Goal: Task Accomplishment & Management: Manage account settings

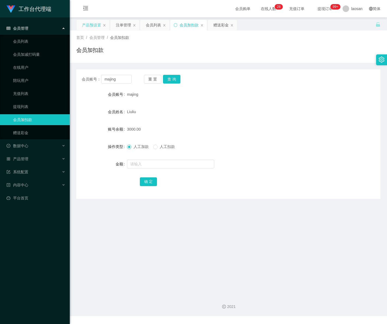
click at [89, 26] on div "产品预设置" at bounding box center [91, 25] width 19 height 10
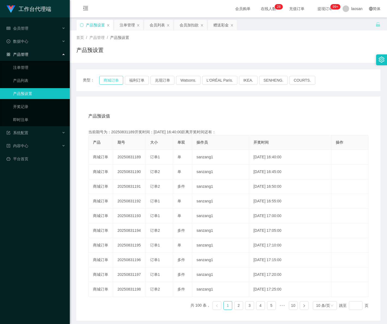
click at [111, 78] on button "商城订单" at bounding box center [111, 80] width 24 height 9
click at [109, 83] on button "商城订单" at bounding box center [111, 80] width 24 height 9
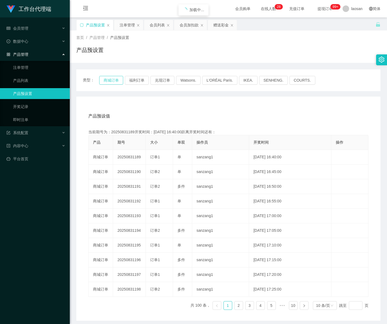
click at [109, 83] on button "商城订单" at bounding box center [111, 80] width 24 height 9
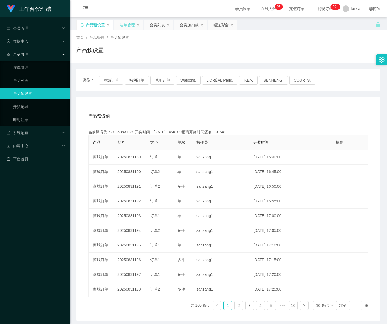
click at [127, 23] on div "注单管理" at bounding box center [127, 25] width 15 height 10
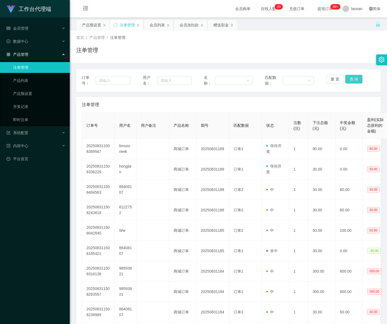
click at [350, 81] on button "查 询" at bounding box center [353, 79] width 17 height 9
click at [352, 81] on button "查 询" at bounding box center [353, 79] width 17 height 9
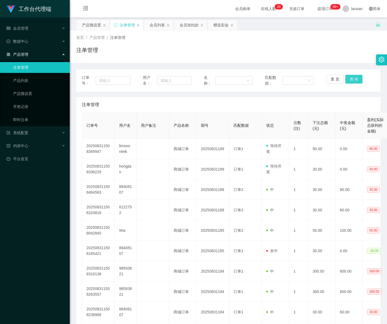
click at [352, 81] on button "查 询" at bounding box center [353, 79] width 17 height 9
click at [23, 29] on span "会员管理" at bounding box center [18, 28] width 22 height 4
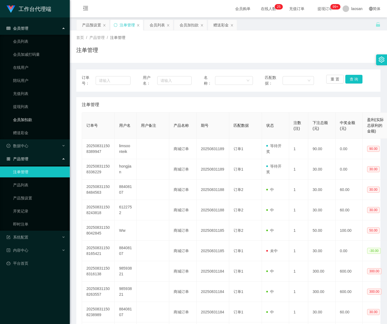
click at [32, 121] on link "会员加扣款" at bounding box center [39, 119] width 52 height 11
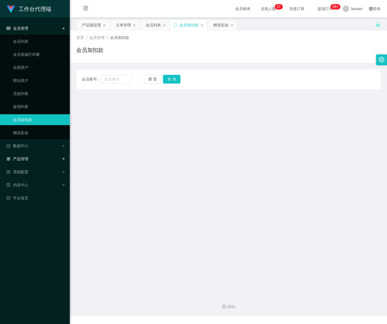
click at [28, 160] on span "产品管理" at bounding box center [18, 159] width 22 height 4
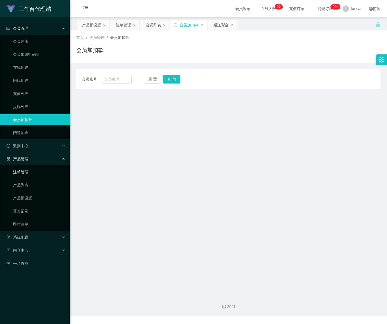
click at [35, 172] on link "注单管理" at bounding box center [39, 172] width 52 height 11
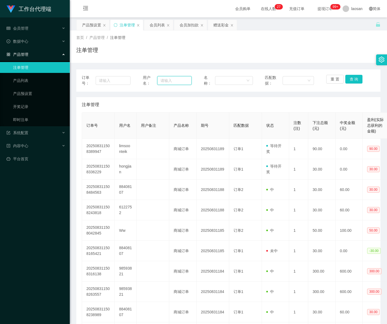
click at [174, 81] on input "text" at bounding box center [174, 80] width 35 height 9
paste input "limsoonteik"
type input "limsoonteik"
click at [348, 79] on button "查 询" at bounding box center [353, 79] width 17 height 9
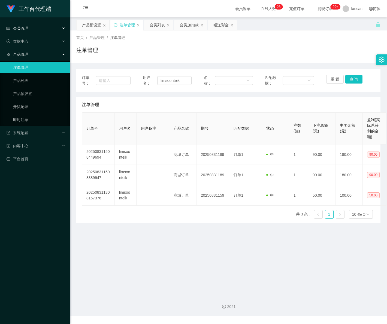
click at [24, 27] on span "会员管理" at bounding box center [18, 28] width 22 height 4
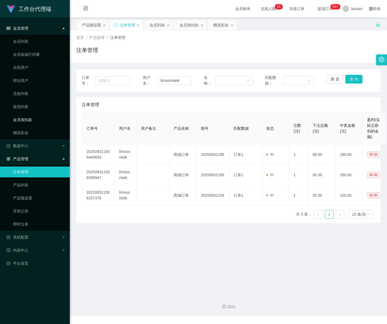
click at [32, 120] on link "会员加扣款" at bounding box center [39, 119] width 52 height 11
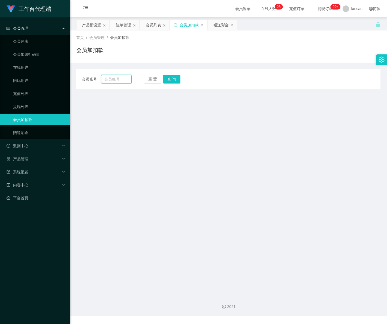
click at [123, 82] on input "text" at bounding box center [116, 79] width 30 height 9
paste input "limsoonteik"
type input "limsoonteik"
click at [167, 81] on button "查 询" at bounding box center [171, 79] width 17 height 9
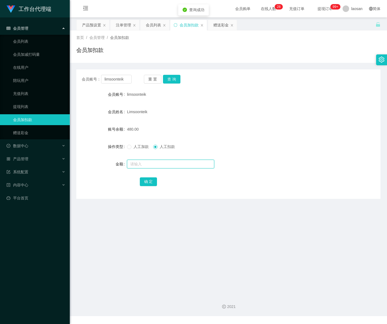
click at [147, 164] on input "text" at bounding box center [170, 164] width 87 height 9
type input "90"
click at [144, 183] on button "确 定" at bounding box center [148, 182] width 17 height 9
click at [20, 29] on span "会员管理" at bounding box center [18, 28] width 22 height 4
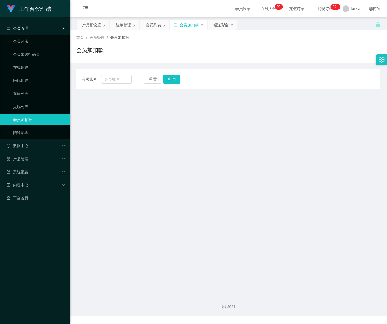
drag, startPoint x: 0, startPoint y: 0, endPoint x: 29, endPoint y: 29, distance: 40.6
click at [29, 29] on div "会员管理" at bounding box center [35, 28] width 70 height 11
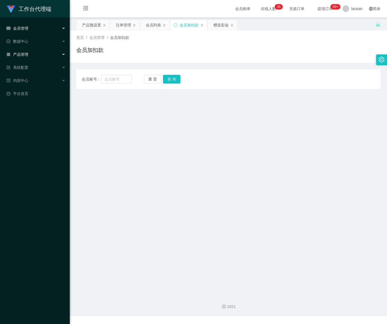
click at [31, 53] on div "产品管理" at bounding box center [35, 54] width 70 height 11
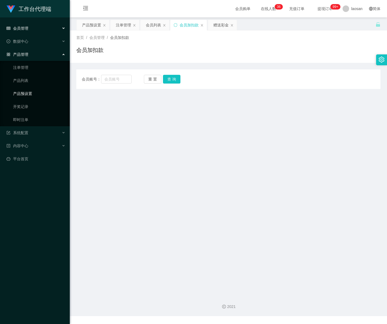
click at [44, 93] on link "产品预设置" at bounding box center [39, 93] width 52 height 11
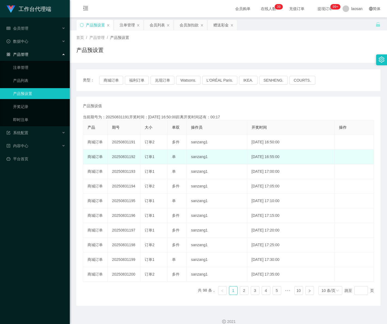
drag, startPoint x: 129, startPoint y: 157, endPoint x: 136, endPoint y: 157, distance: 7.1
click at [136, 157] on td "20250831192" at bounding box center [124, 157] width 33 height 15
copy td "192"
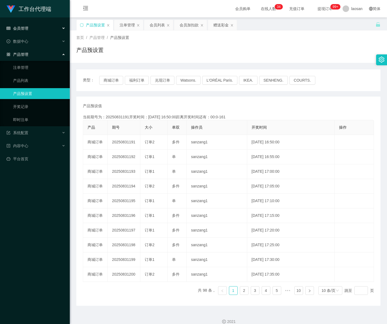
click at [23, 32] on div "会员管理" at bounding box center [35, 28] width 70 height 11
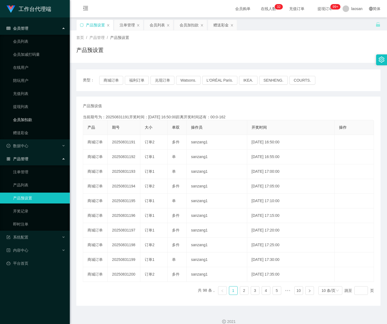
click at [25, 121] on link "会员加扣款" at bounding box center [39, 119] width 52 height 11
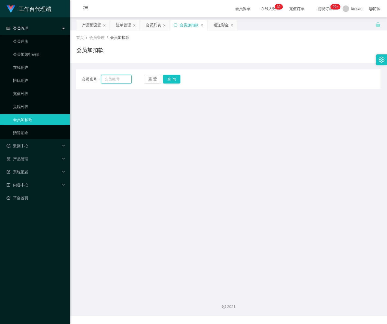
click at [110, 82] on input "text" at bounding box center [116, 79] width 30 height 9
paste input "ai93040311"
type input "ai93040311"
click at [168, 78] on button "查 询" at bounding box center [171, 79] width 17 height 9
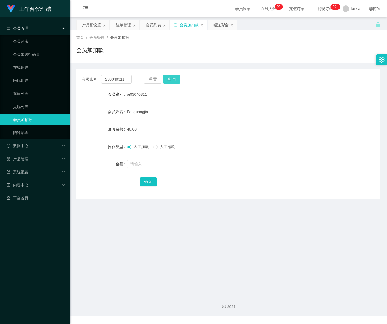
click at [172, 80] on button "查 询" at bounding box center [171, 79] width 17 height 9
click at [161, 148] on span "人工扣款" at bounding box center [167, 147] width 20 height 4
click at [153, 167] on input "text" at bounding box center [170, 164] width 87 height 9
type input "30"
click at [145, 187] on div "确 定" at bounding box center [228, 181] width 177 height 11
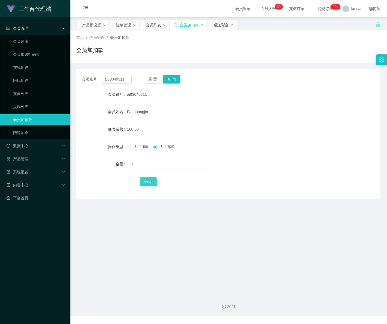
click at [147, 184] on button "确 定" at bounding box center [148, 182] width 17 height 9
